Goal: Task Accomplishment & Management: Use online tool/utility

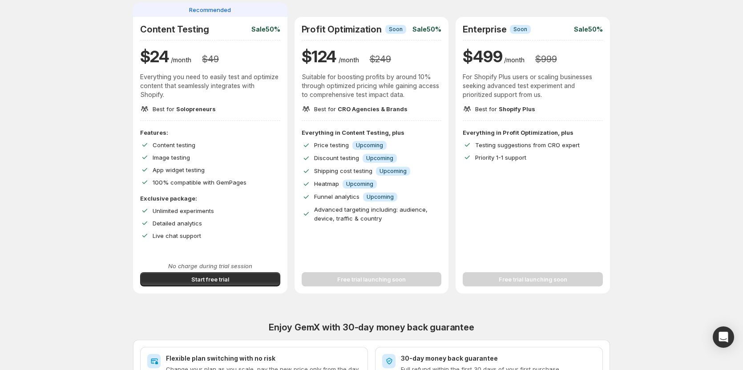
scroll to position [89, 0]
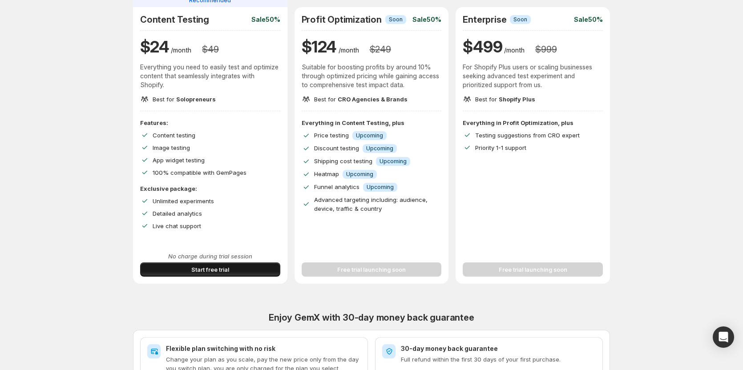
click at [252, 269] on button "Start free trial" at bounding box center [210, 269] width 140 height 14
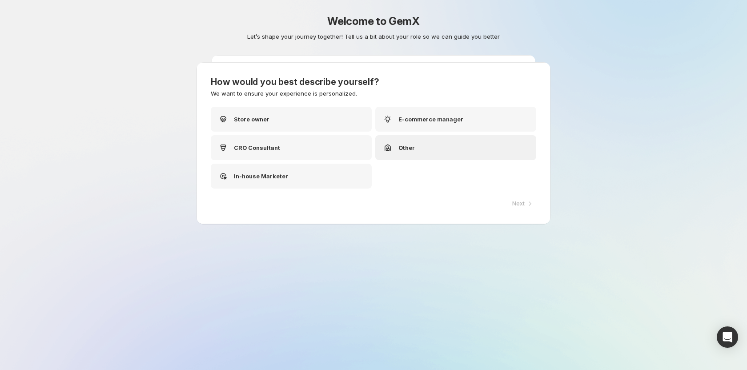
click at [435, 149] on div "Other" at bounding box center [455, 147] width 161 height 25
click at [314, 153] on div "CRO Consultant" at bounding box center [291, 147] width 161 height 25
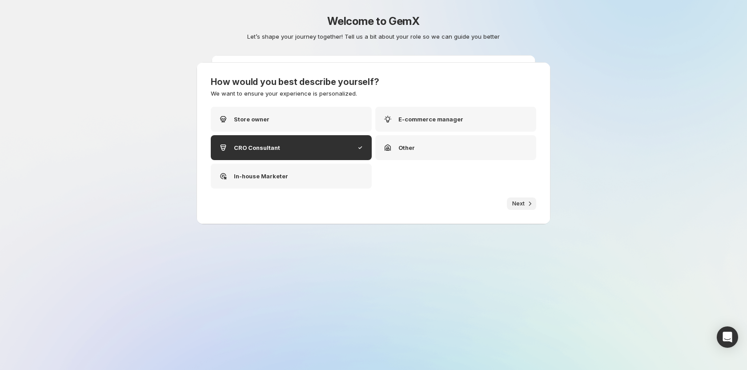
click at [528, 205] on icon "button" at bounding box center [530, 203] width 9 height 9
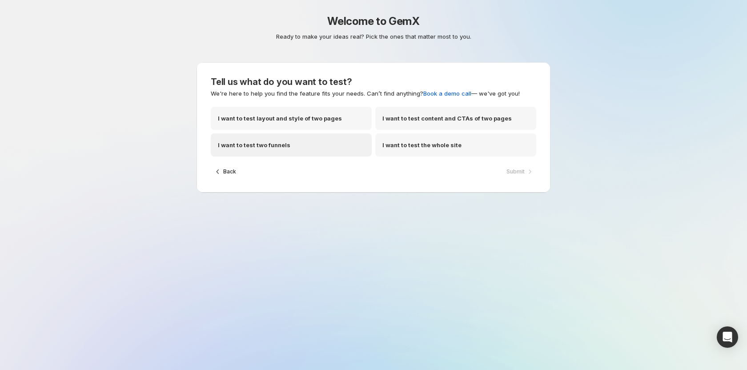
click at [289, 153] on div "I want to test two funnels" at bounding box center [291, 144] width 161 height 23
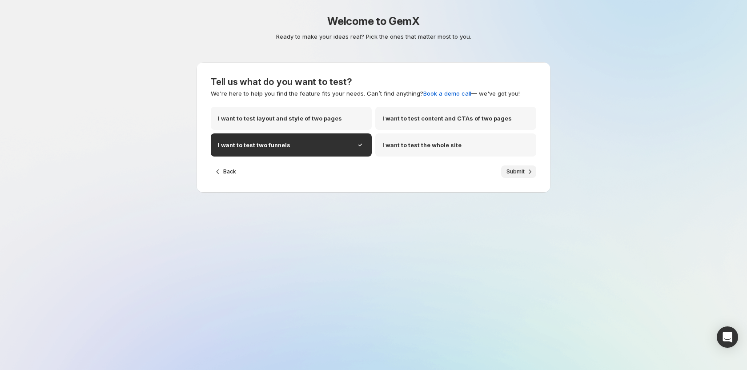
click at [518, 171] on span "Submit" at bounding box center [516, 171] width 18 height 7
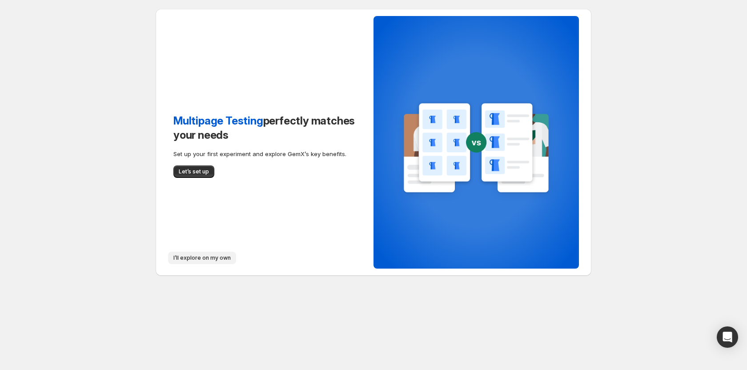
click at [183, 258] on span "I’ll explore on my own" at bounding box center [201, 257] width 57 height 7
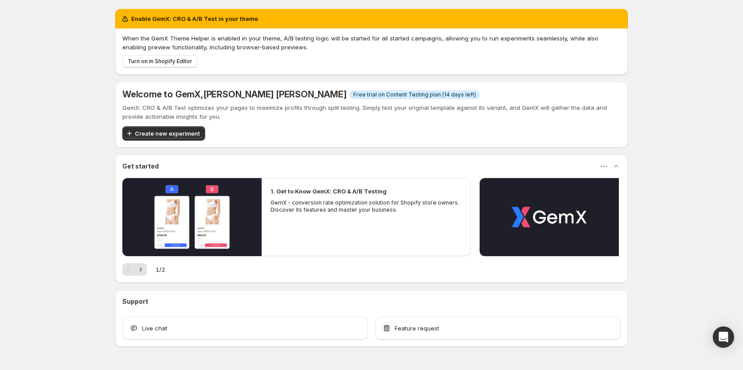
scroll to position [25, 0]
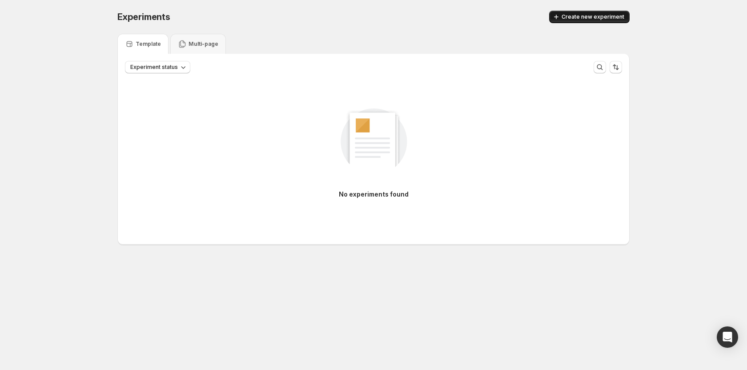
click at [572, 16] on span "Create new experiment" at bounding box center [593, 16] width 63 height 7
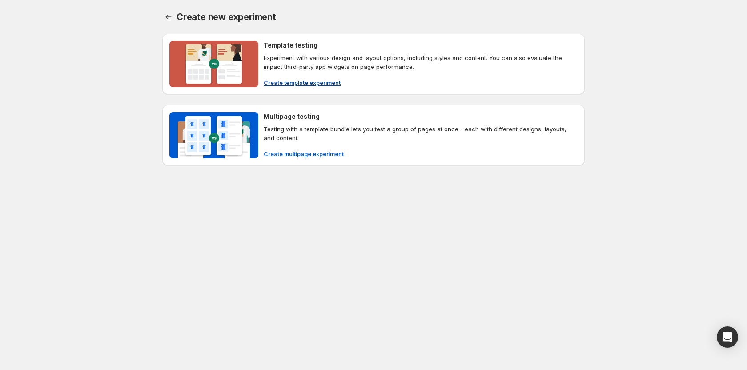
click at [287, 85] on span "Create template experiment" at bounding box center [302, 82] width 77 height 9
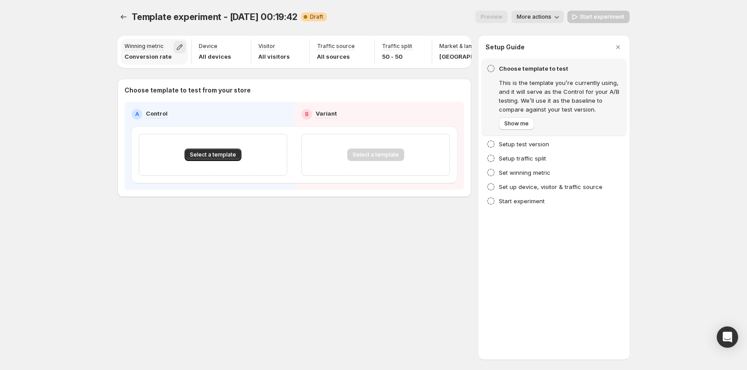
click at [181, 49] on icon "button" at bounding box center [179, 47] width 9 height 9
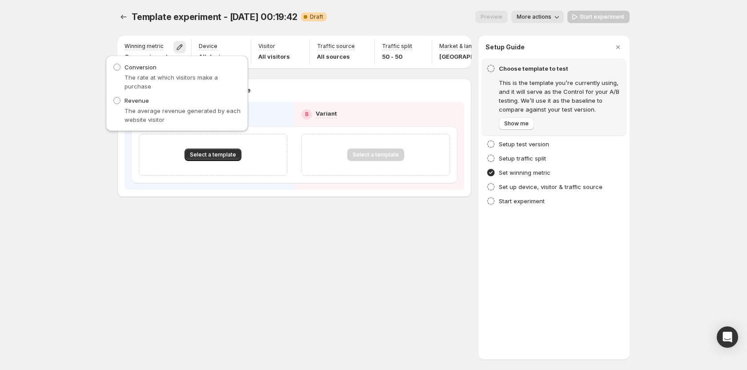
click at [189, 29] on div "Template experiment - Oct 2, 00:19:42. This page is ready Template experiment -…" at bounding box center [373, 17] width 512 height 34
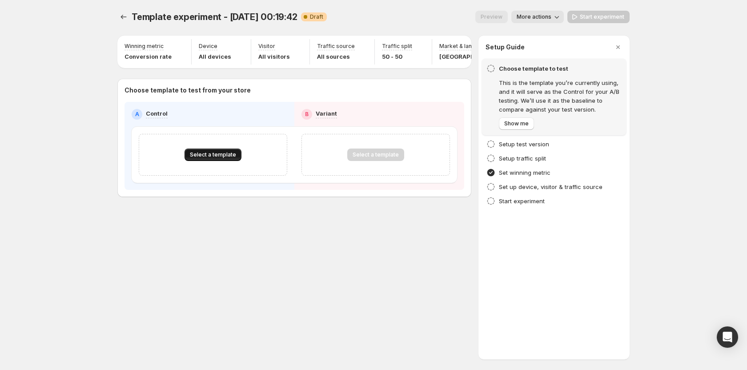
click at [217, 154] on button "Select a template" at bounding box center [213, 155] width 57 height 12
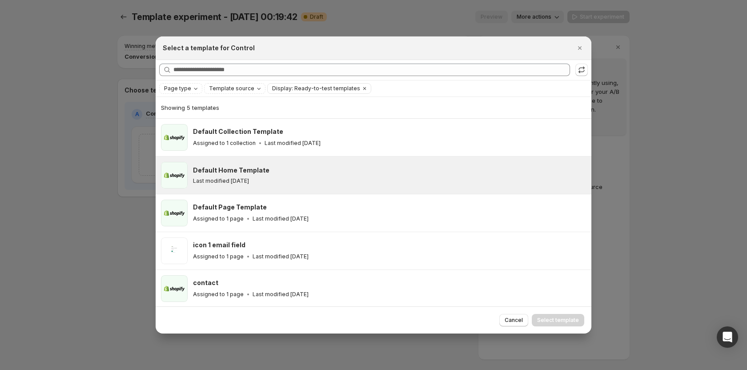
scroll to position [1, 0]
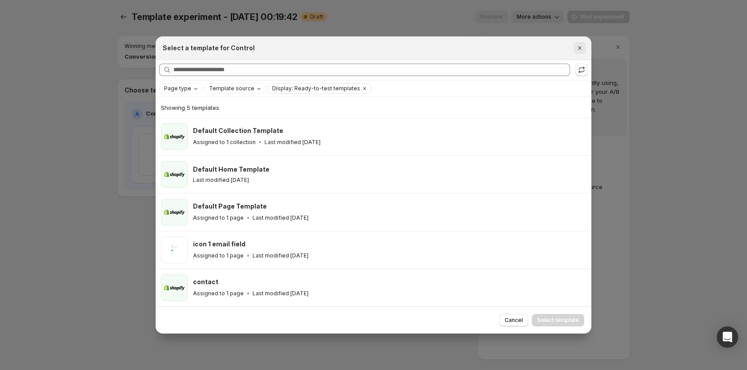
click at [581, 52] on button "Close" at bounding box center [580, 48] width 12 height 12
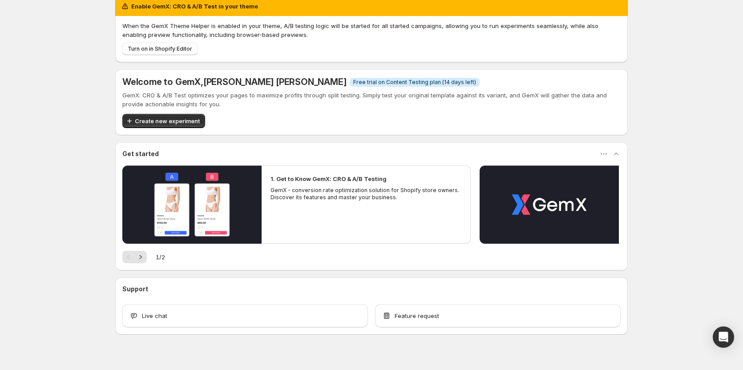
scroll to position [25, 0]
